Goal: Task Accomplishment & Management: Understand process/instructions

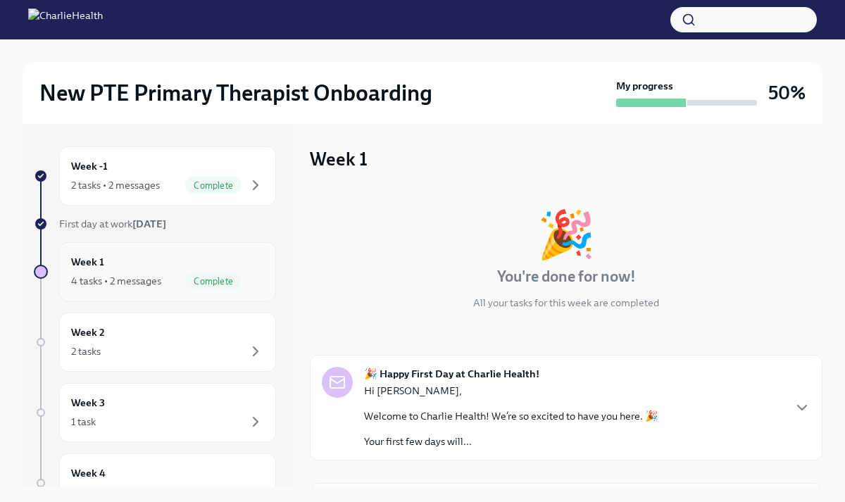
click at [136, 277] on div "4 tasks • 2 messages" at bounding box center [116, 281] width 90 height 14
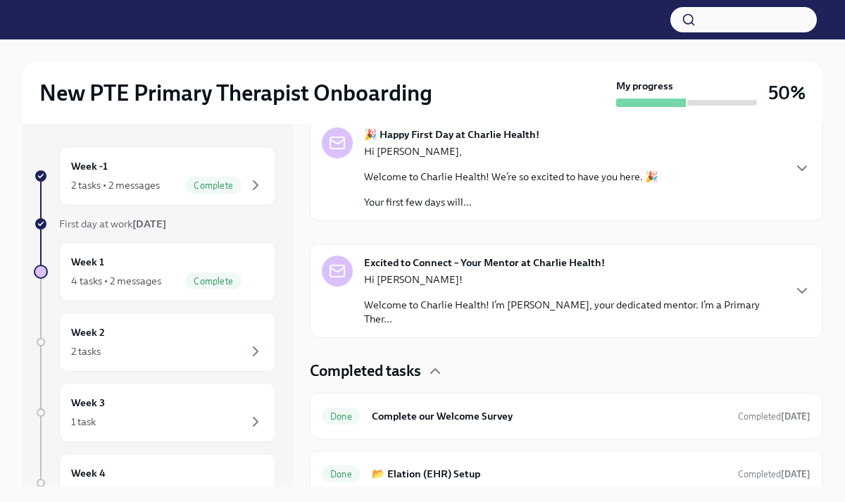
scroll to position [352, 0]
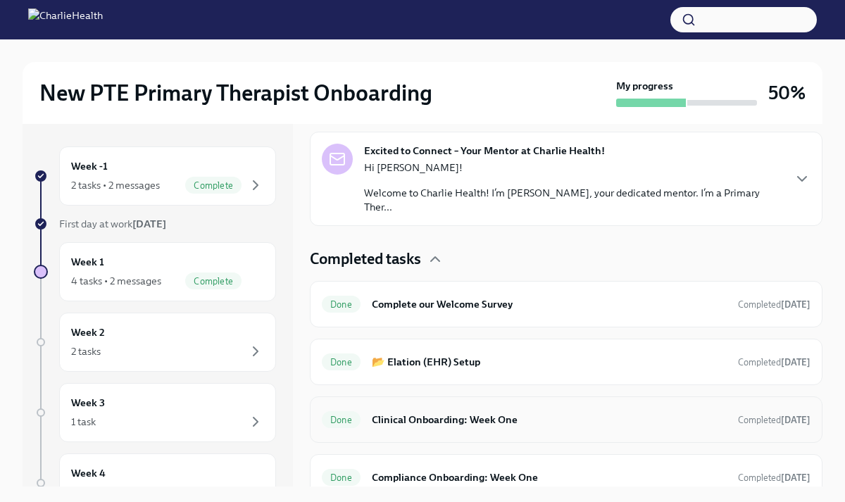
click at [450, 412] on h6 "Clinical Onboarding: Week One" at bounding box center [549, 420] width 355 height 16
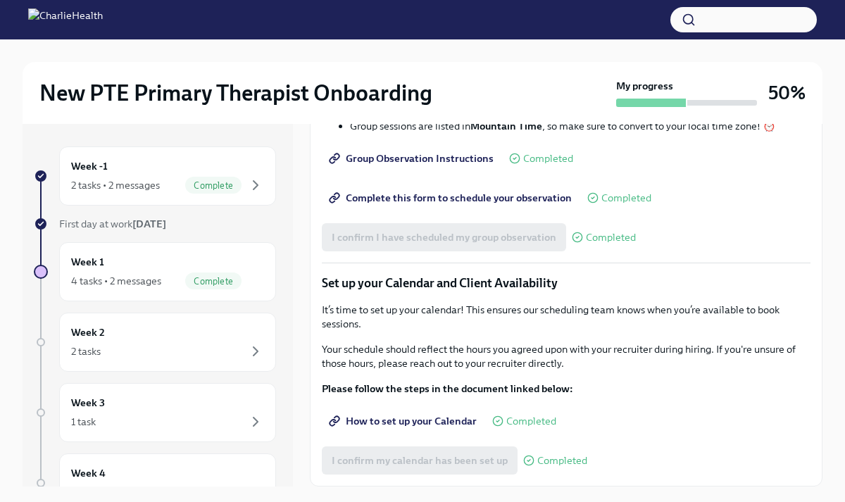
scroll to position [1763, 0]
click at [439, 166] on span "Group Observation Instructions" at bounding box center [413, 158] width 162 height 14
click at [495, 205] on span "Complete this form to schedule your observation" at bounding box center [452, 198] width 240 height 14
click at [154, 335] on div "Week 2 2 tasks" at bounding box center [167, 342] width 193 height 35
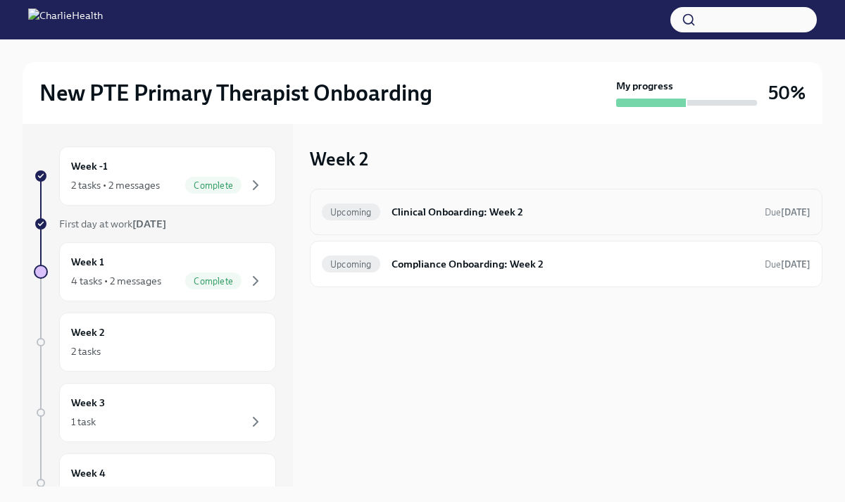
click at [419, 214] on h6 "Clinical Onboarding: Week 2" at bounding box center [573, 212] width 362 height 16
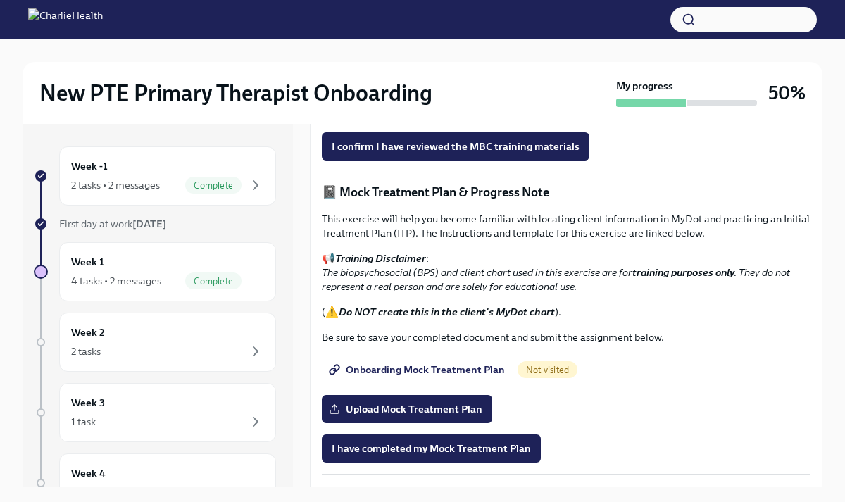
scroll to position [897, 0]
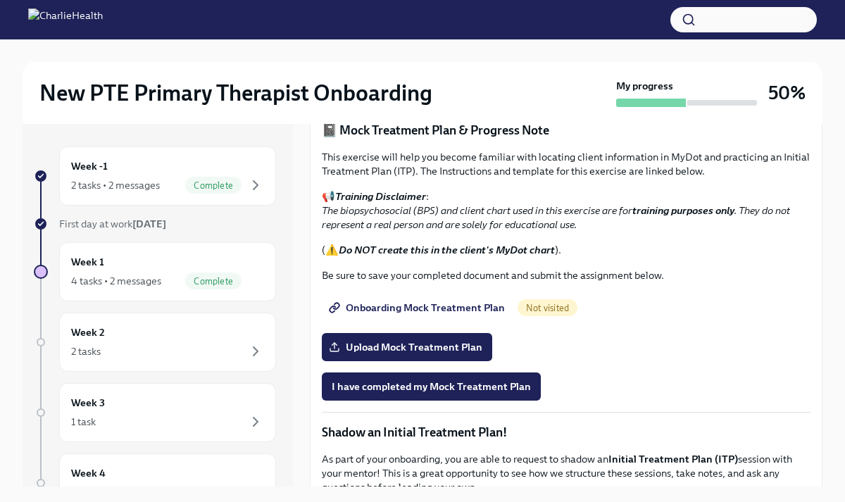
click at [454, 52] on span "Measurement Based Care (MBC) Training" at bounding box center [436, 45] width 209 height 14
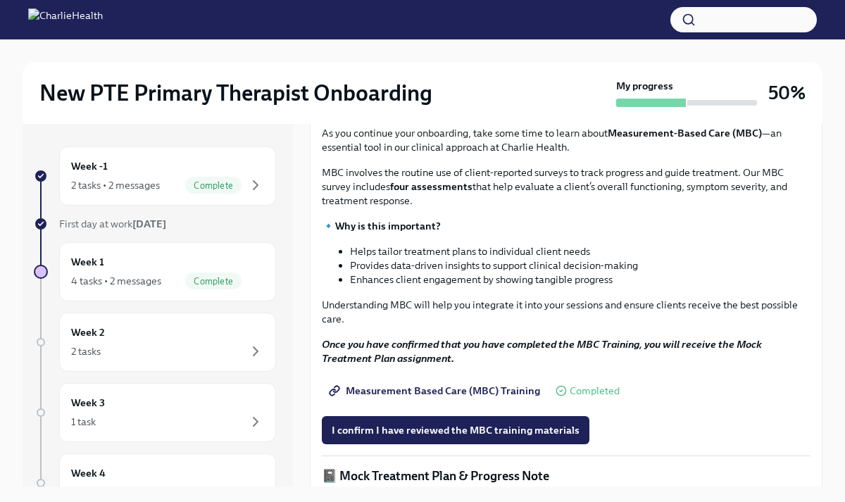
scroll to position [552, 0]
click at [458, 34] on strong "Access Your Docebo Training Here!" at bounding box center [416, 27] width 163 height 13
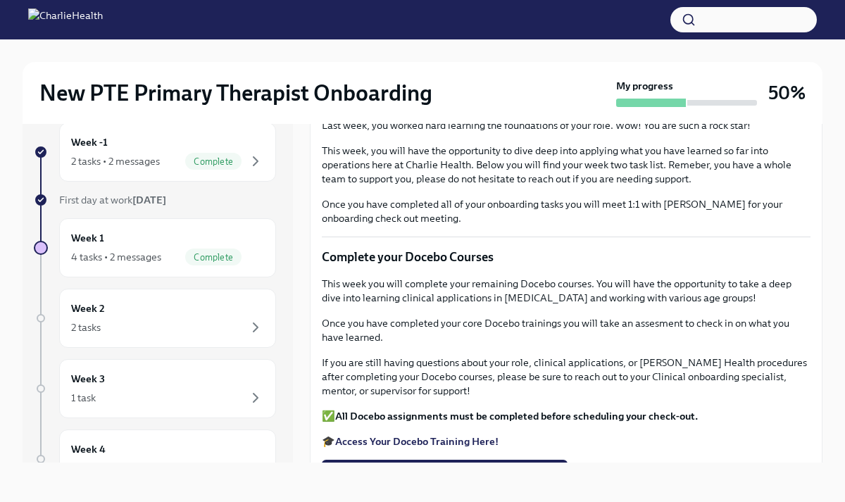
scroll to position [0, 0]
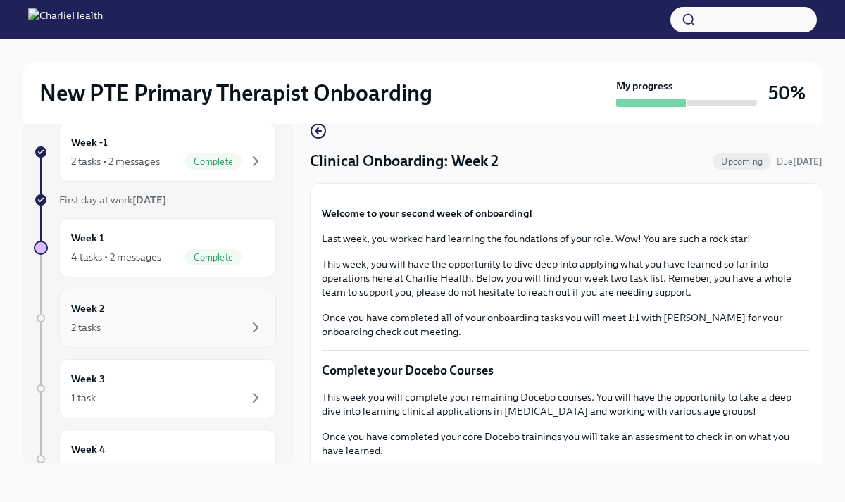
click at [137, 318] on div "Week 2 2 tasks" at bounding box center [167, 318] width 193 height 35
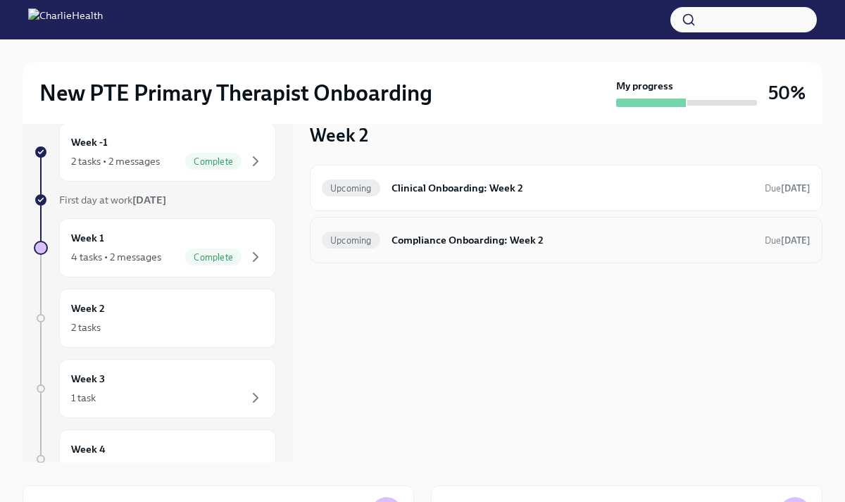
click at [409, 252] on div "Upcoming Compliance Onboarding: Week 2 Due [DATE]" at bounding box center [566, 240] width 513 height 47
click at [409, 237] on h6 "Compliance Onboarding: Week 2" at bounding box center [573, 241] width 362 height 16
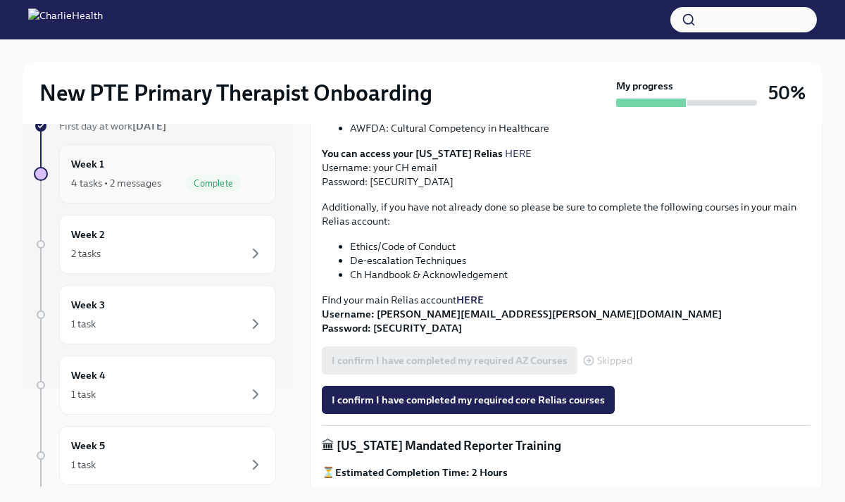
scroll to position [117, 0]
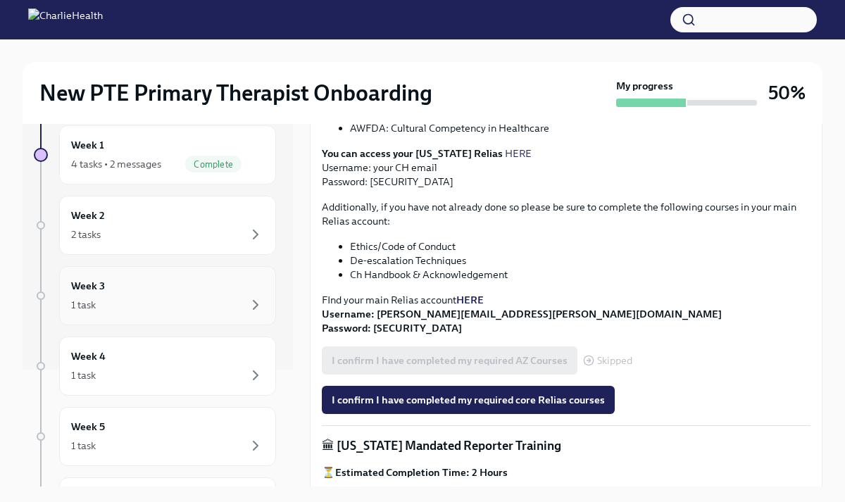
click at [128, 285] on div "Week 3 1 task" at bounding box center [167, 295] width 193 height 35
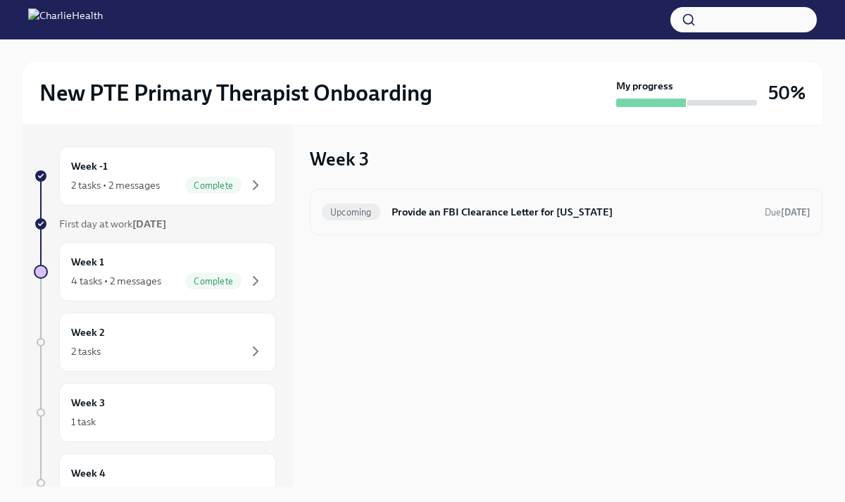
click at [425, 211] on h6 "Provide an FBI Clearance Letter for [US_STATE]" at bounding box center [573, 212] width 362 height 16
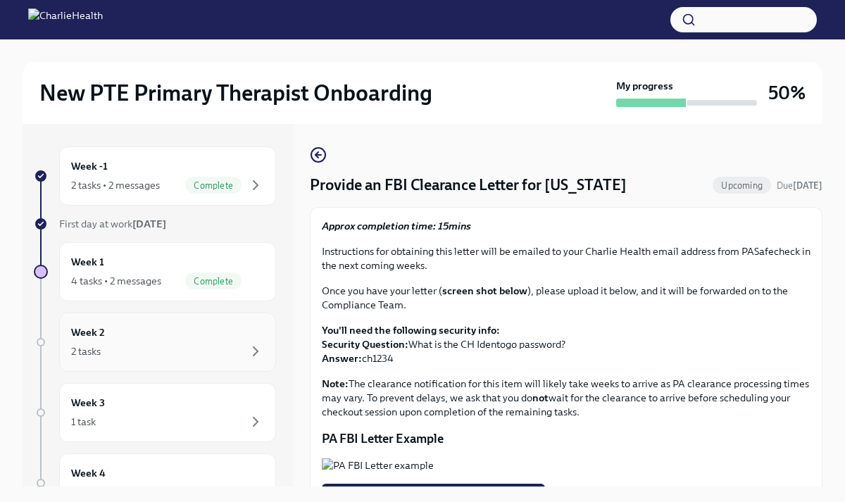
click at [166, 328] on div "Week 2 2 tasks" at bounding box center [167, 342] width 193 height 35
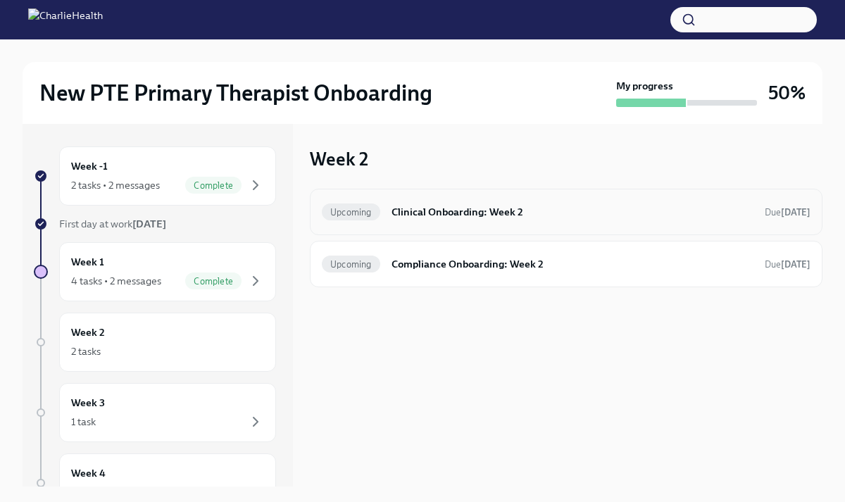
click at [445, 213] on h6 "Clinical Onboarding: Week 2" at bounding box center [573, 212] width 362 height 16
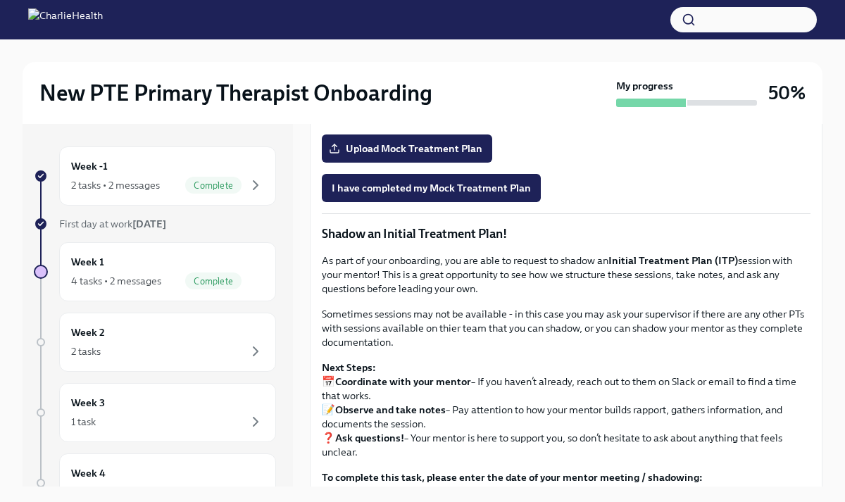
scroll to position [1101, 0]
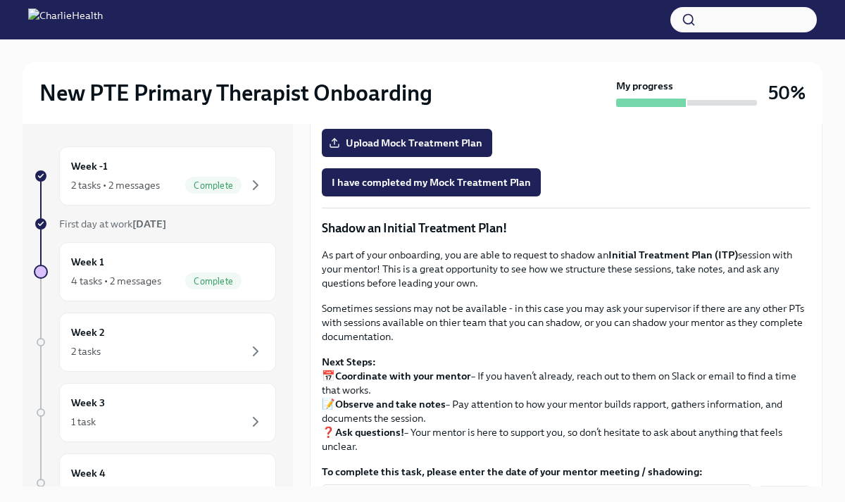
click at [466, 111] on span "Onboarding Mock Treatment Plan" at bounding box center [418, 104] width 173 height 14
